Goal: Transaction & Acquisition: Register for event/course

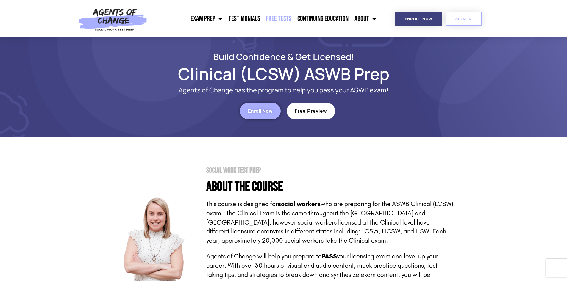
click at [279, 20] on link "Free Tests" at bounding box center [278, 18] width 31 height 15
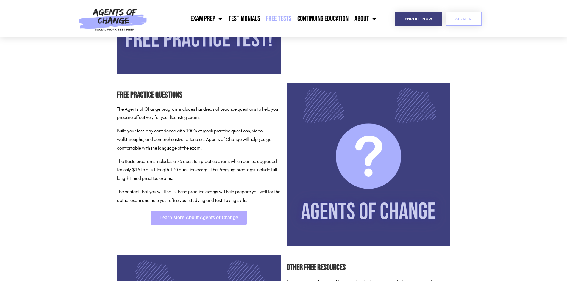
scroll to position [239, 0]
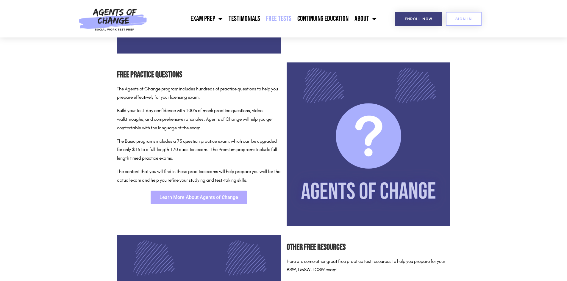
click at [179, 199] on span "Learn More About Agents of Change" at bounding box center [198, 197] width 79 height 5
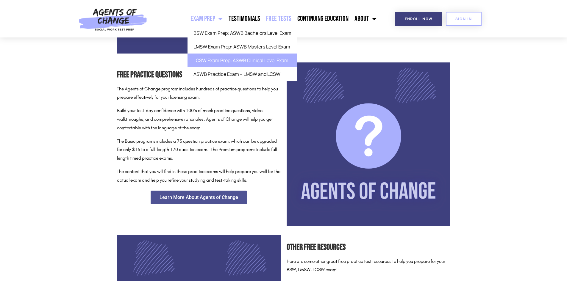
click at [224, 61] on link "LCSW Exam Prep: ASWB Clinical Level Exam" at bounding box center [242, 61] width 110 height 14
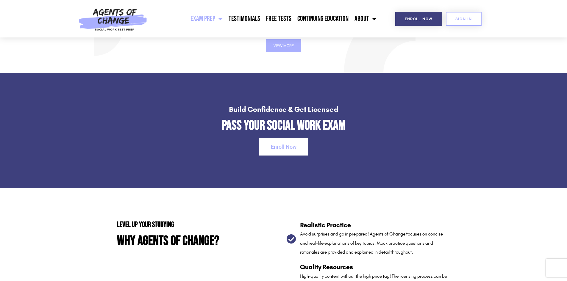
scroll to position [855, 0]
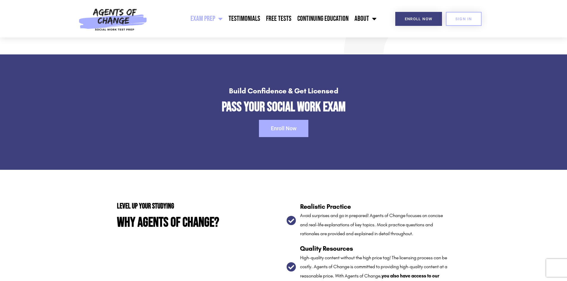
click at [267, 124] on link "Enroll Now" at bounding box center [283, 128] width 49 height 17
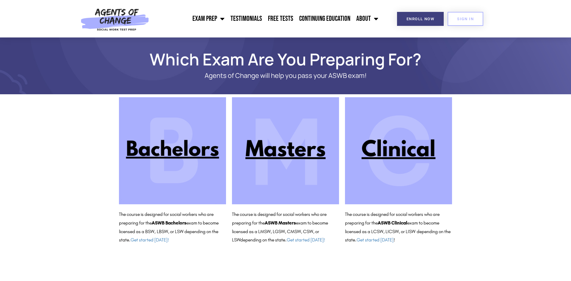
click at [390, 158] on img at bounding box center [398, 150] width 107 height 107
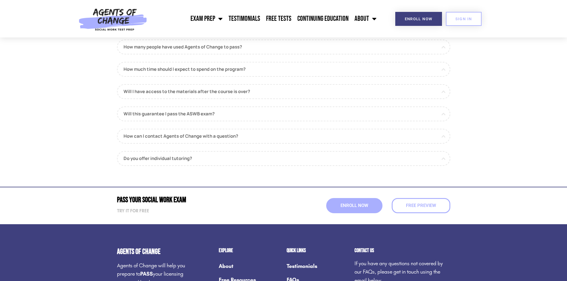
scroll to position [697, 0]
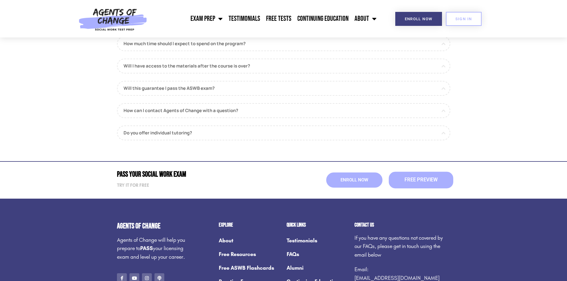
click at [427, 181] on span "Free Preview" at bounding box center [420, 180] width 33 height 5
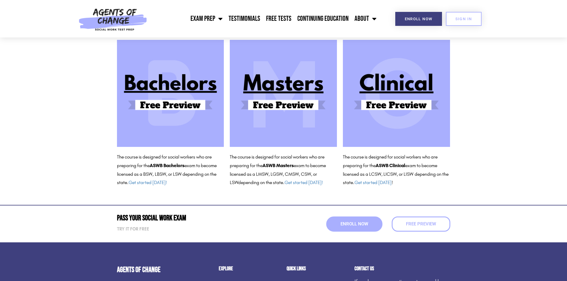
click at [402, 90] on img at bounding box center [396, 93] width 107 height 107
